Goal: Information Seeking & Learning: Learn about a topic

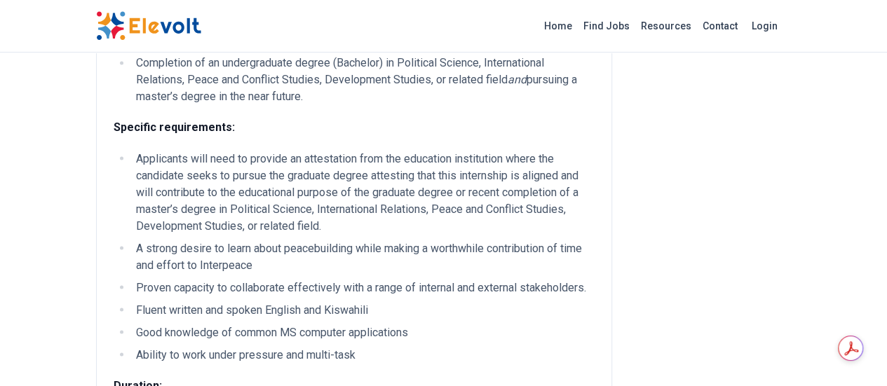
scroll to position [1051, 0]
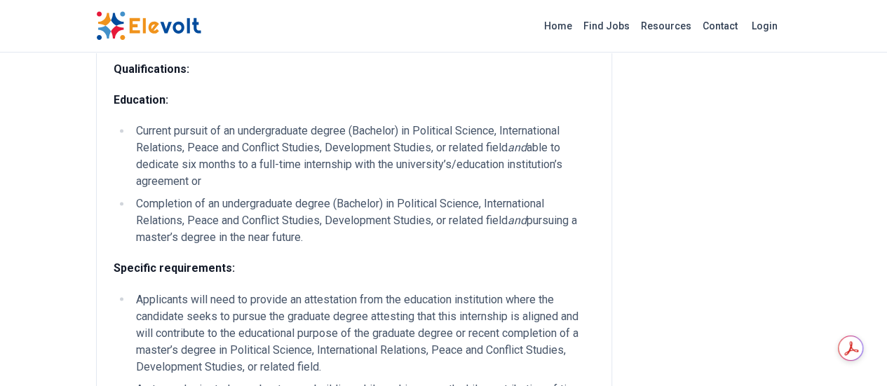
click at [132, 291] on li "Applicants will need to provide an attestation from the education institution w…" at bounding box center [363, 333] width 463 height 84
drag, startPoint x: 114, startPoint y: 155, endPoint x: 107, endPoint y: 149, distance: 9.0
click at [132, 291] on li "Applicants will need to provide an attestation from the education institution w…" at bounding box center [363, 333] width 463 height 84
click at [114, 137] on div "Background Interpeace is an international organization for peacebuilding, headq…" at bounding box center [354, 133] width 481 height 2051
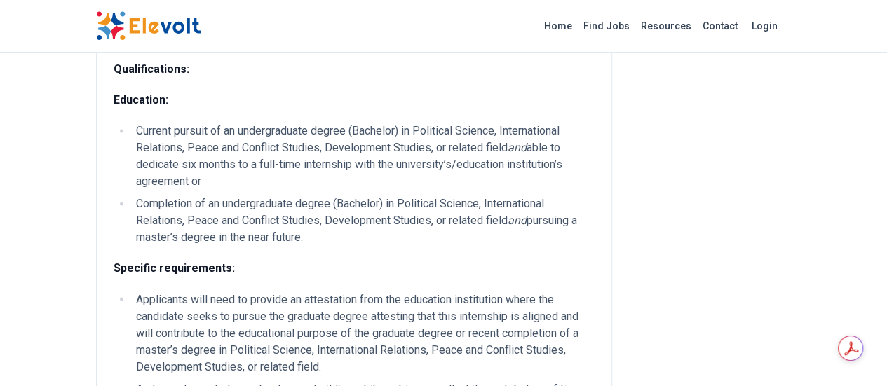
drag, startPoint x: 55, startPoint y: 311, endPoint x: 80, endPoint y: 308, distance: 25.4
drag, startPoint x: 52, startPoint y: 313, endPoint x: 271, endPoint y: 311, distance: 218.7
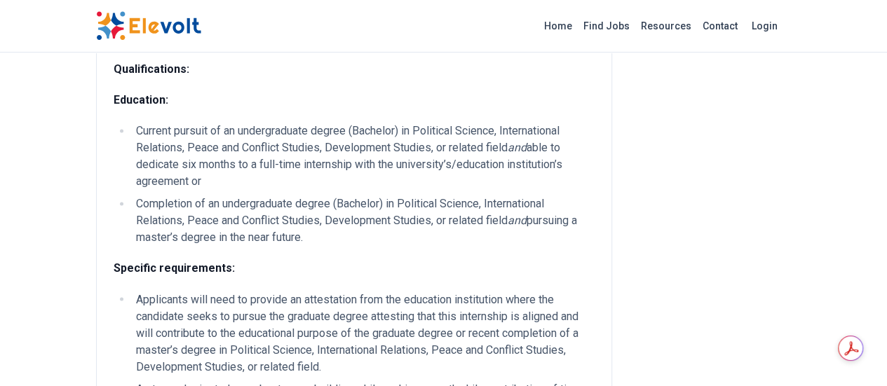
copy li "Ability to work under pressure and multi-task"
drag, startPoint x: 52, startPoint y: 242, endPoint x: 509, endPoint y: 245, distance: 457.0
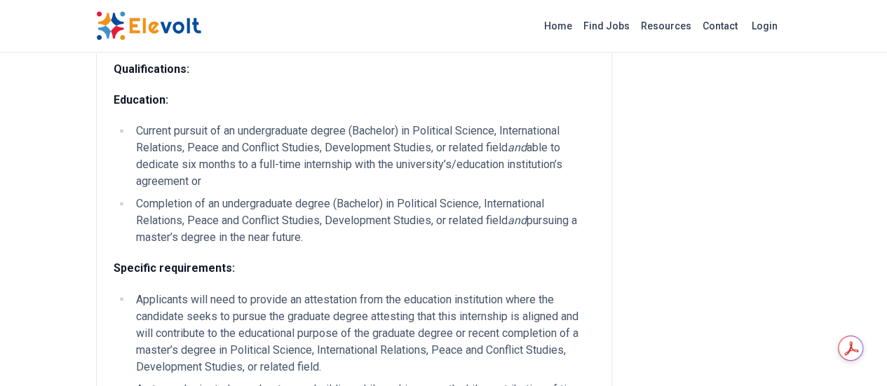
copy li "Proven capacity to collaborate effectively with a range of internal and externa…"
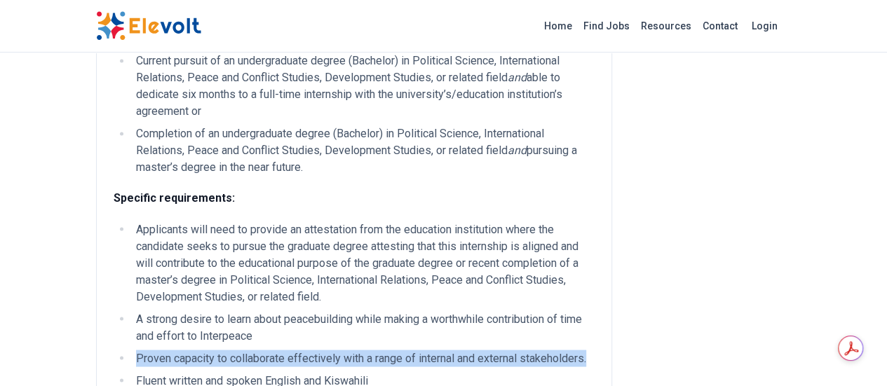
scroll to position [841, 0]
